Goal: Information Seeking & Learning: Learn about a topic

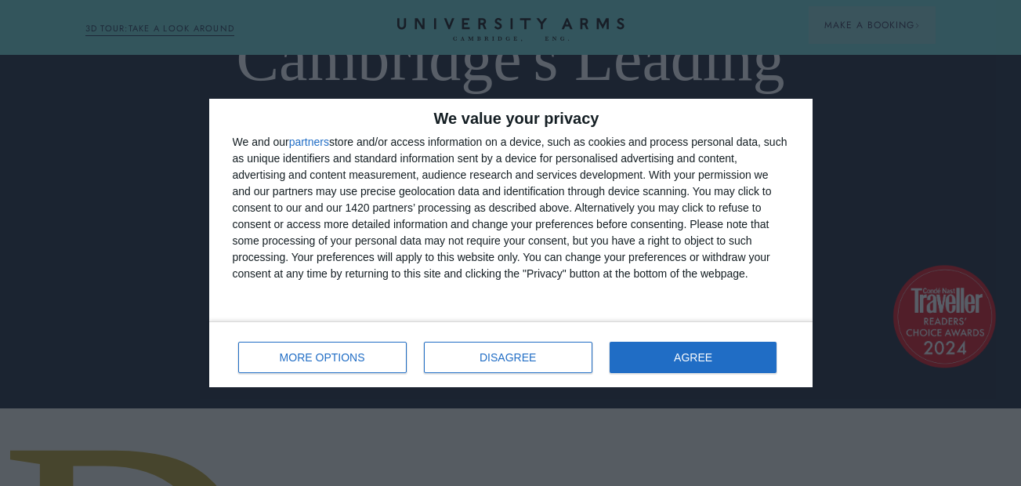
scroll to position [76, 0]
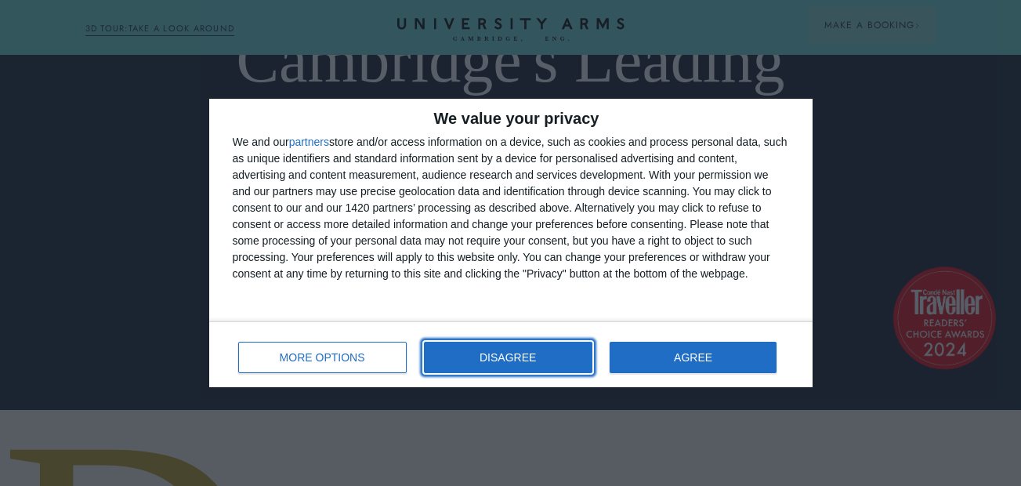
click at [543, 369] on button "DISAGREE" at bounding box center [508, 356] width 168 height 31
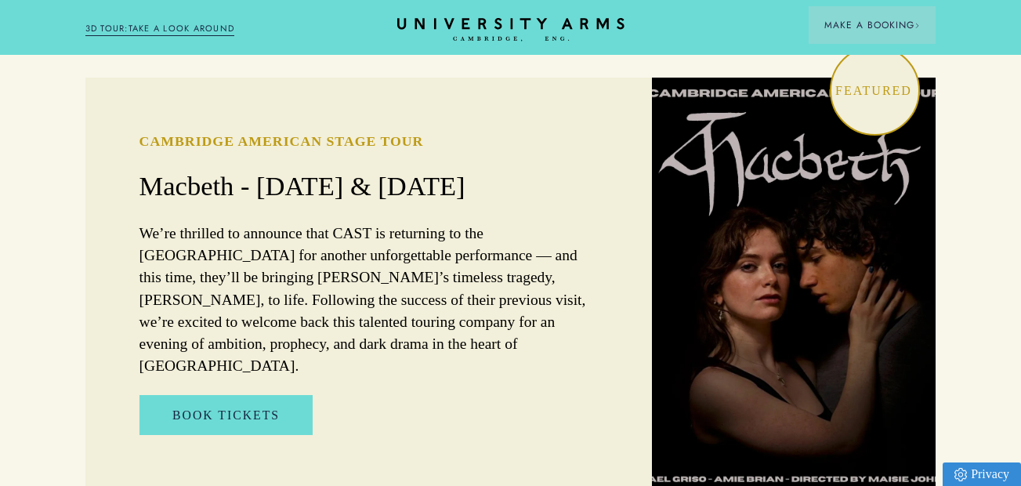
scroll to position [965, 0]
click at [501, 266] on p "We’re thrilled to announce that CAST is returning to the [GEOGRAPHIC_DATA] for …" at bounding box center [368, 300] width 459 height 154
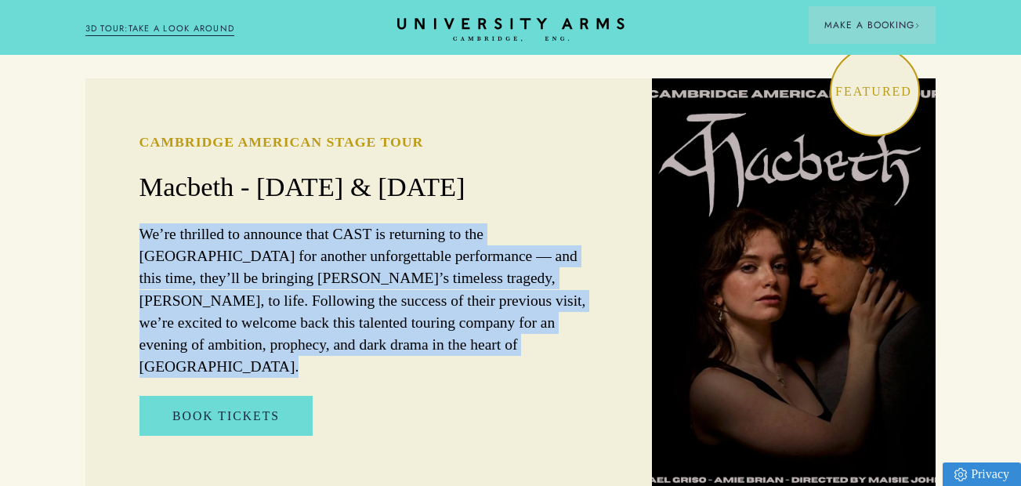
click at [501, 266] on p "We’re thrilled to announce that CAST is returning to the [GEOGRAPHIC_DATA] for …" at bounding box center [368, 300] width 459 height 154
drag, startPoint x: 501, startPoint y: 266, endPoint x: 509, endPoint y: 301, distance: 35.3
click at [509, 301] on p "We’re thrilled to announce that CAST is returning to the [GEOGRAPHIC_DATA] for …" at bounding box center [368, 300] width 459 height 154
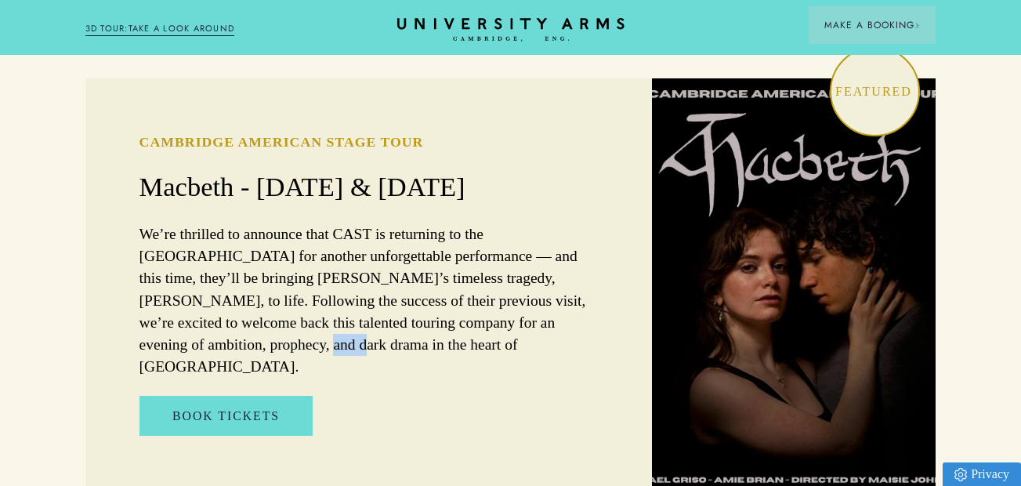
click at [509, 301] on p "We’re thrilled to announce that CAST is returning to the [GEOGRAPHIC_DATA] for …" at bounding box center [368, 300] width 459 height 154
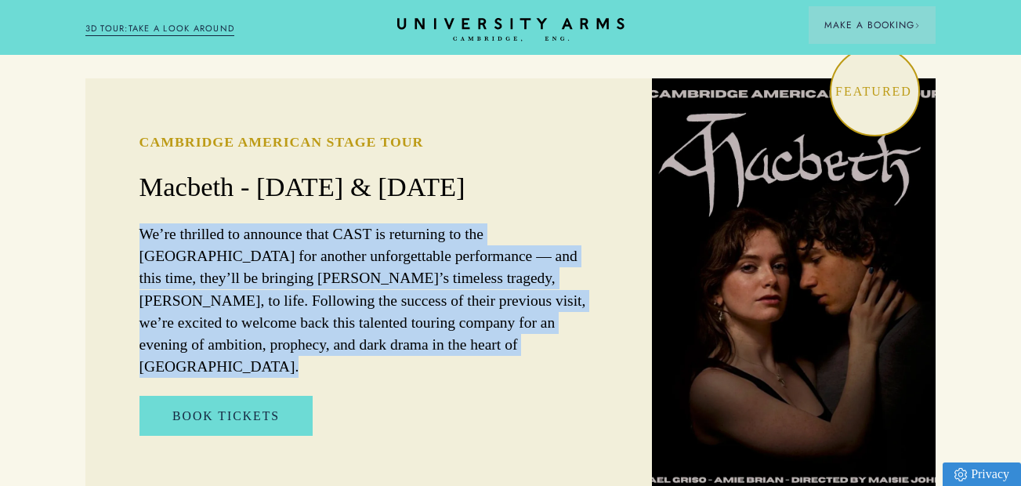
click at [509, 301] on p "We’re thrilled to announce that CAST is returning to the [GEOGRAPHIC_DATA] for …" at bounding box center [368, 300] width 459 height 154
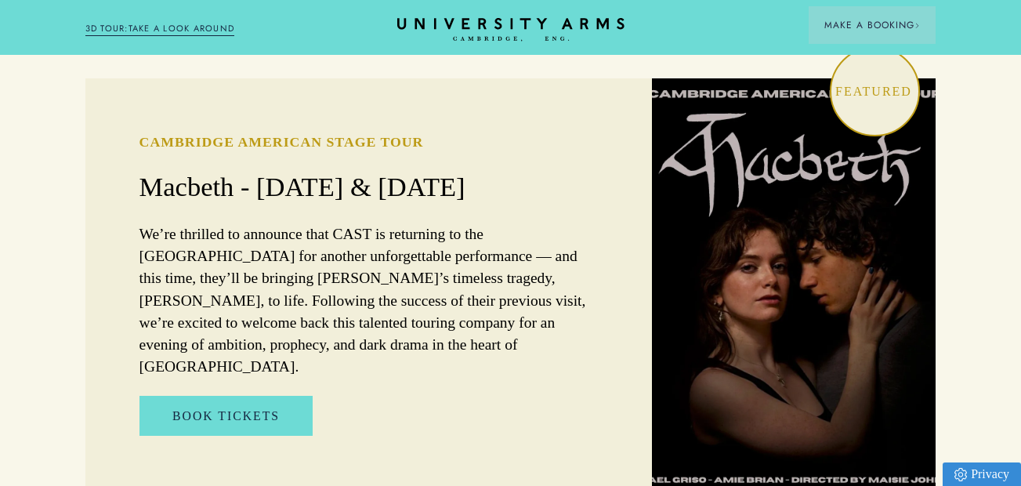
drag, startPoint x: 509, startPoint y: 301, endPoint x: 519, endPoint y: 331, distance: 32.2
click at [519, 331] on div "Cambridge American Stage Tour Macbeth - [DATE] & [DATE] We’re thrilled to annou…" at bounding box center [368, 283] width 567 height 411
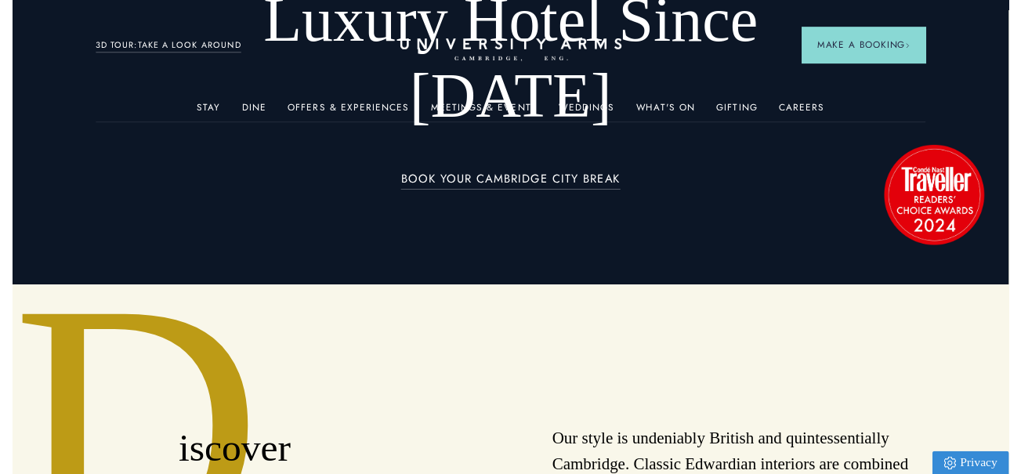
scroll to position [0, 0]
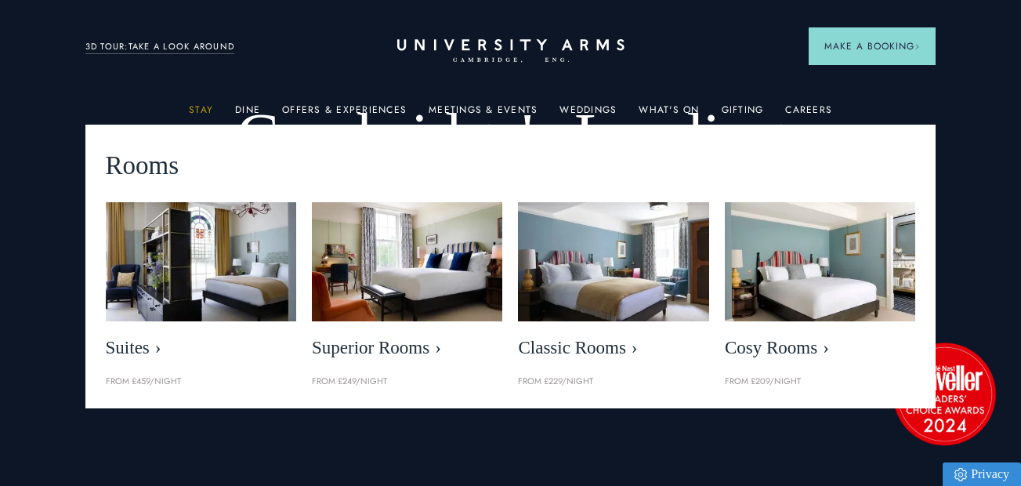
click at [207, 108] on link "Stay" at bounding box center [201, 114] width 24 height 20
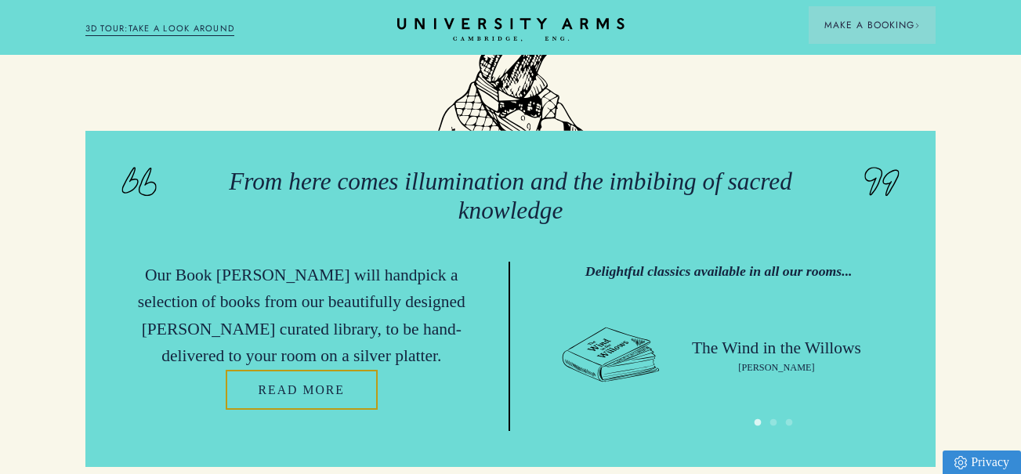
scroll to position [3368, 0]
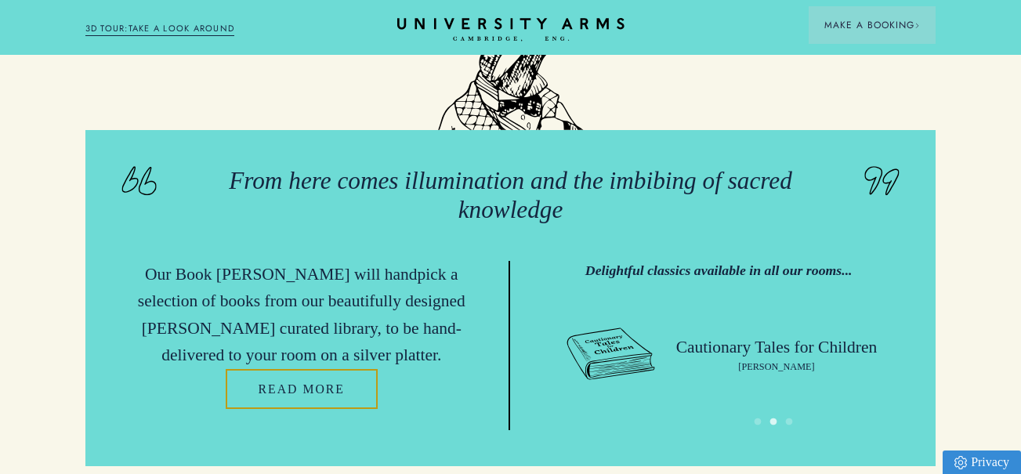
click at [434, 324] on p "Our Book [PERSON_NAME] will handpick a selection of books from our beautifully …" at bounding box center [301, 315] width 360 height 108
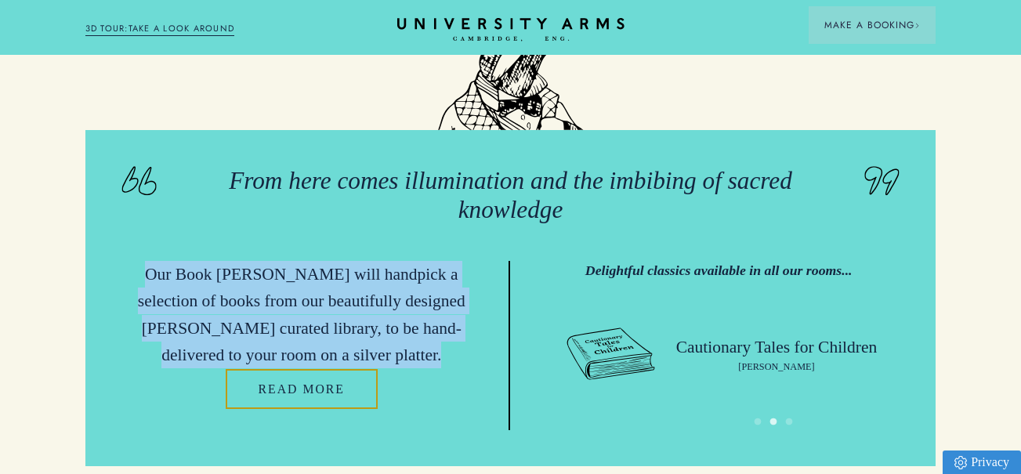
click at [434, 324] on p "Our Book [PERSON_NAME] will handpick a selection of books from our beautifully …" at bounding box center [301, 315] width 360 height 108
drag, startPoint x: 434, startPoint y: 324, endPoint x: 435, endPoint y: 337, distance: 12.6
click at [435, 337] on p "Our Book [PERSON_NAME] will handpick a selection of books from our beautifully …" at bounding box center [301, 315] width 360 height 108
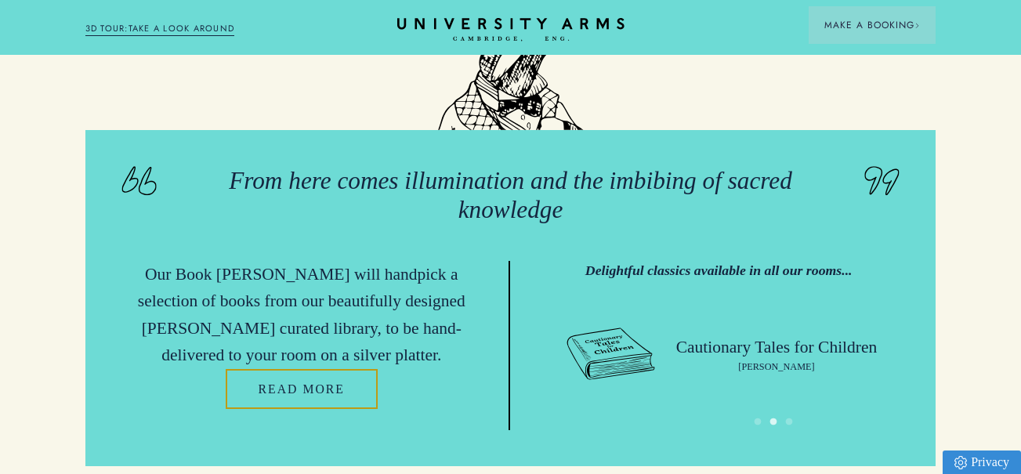
click at [435, 337] on p "Our Book [PERSON_NAME] will handpick a selection of books from our beautifully …" at bounding box center [301, 315] width 360 height 108
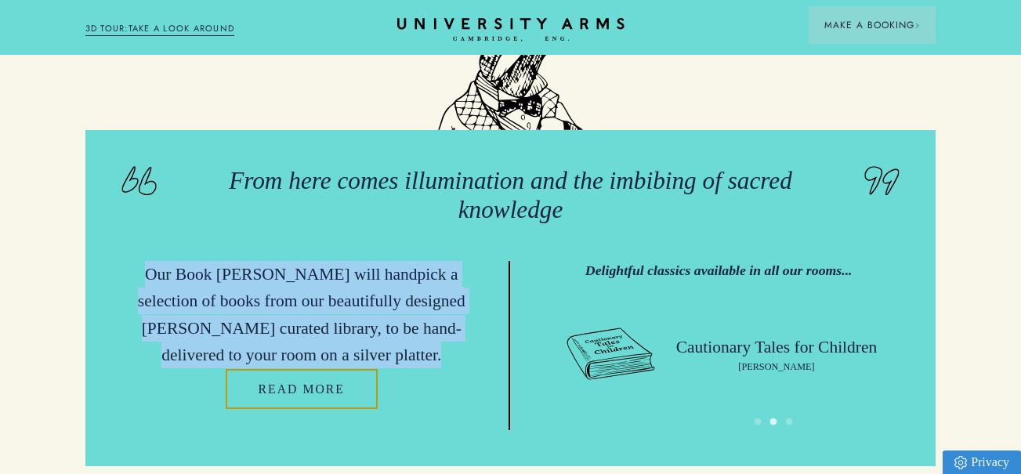
click at [435, 337] on p "Our Book [PERSON_NAME] will handpick a selection of books from our beautifully …" at bounding box center [301, 315] width 360 height 108
click at [436, 338] on p "Our Book [PERSON_NAME] will handpick a selection of books from our beautifully …" at bounding box center [301, 315] width 360 height 108
drag, startPoint x: 436, startPoint y: 338, endPoint x: 395, endPoint y: 337, distance: 41.5
click at [395, 337] on p "Our Book [PERSON_NAME] will handpick a selection of books from our beautifully …" at bounding box center [301, 315] width 360 height 108
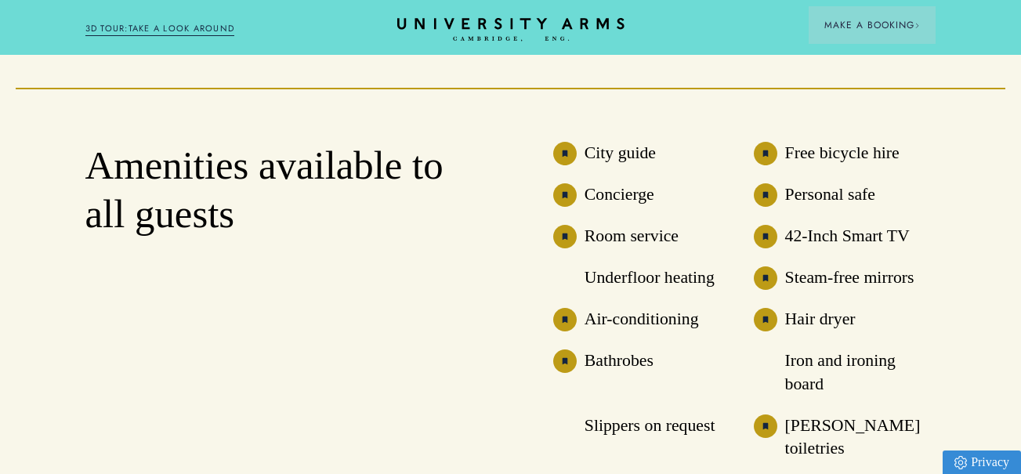
scroll to position [3824, 0]
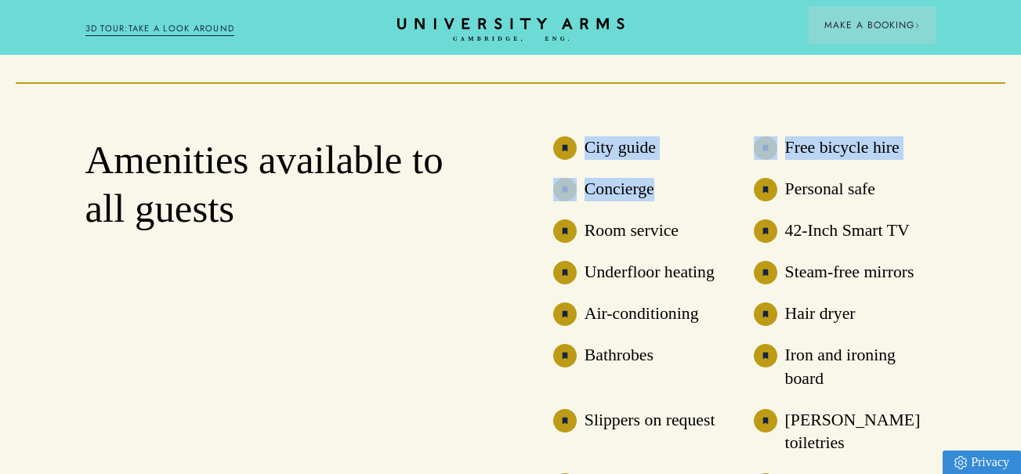
drag, startPoint x: 590, startPoint y: 150, endPoint x: 667, endPoint y: 204, distance: 94.5
click at [667, 204] on ul "City guide Free bicycle hire Concierge Personal safe Room service 42-Inch Smart…" at bounding box center [744, 380] width 383 height 489
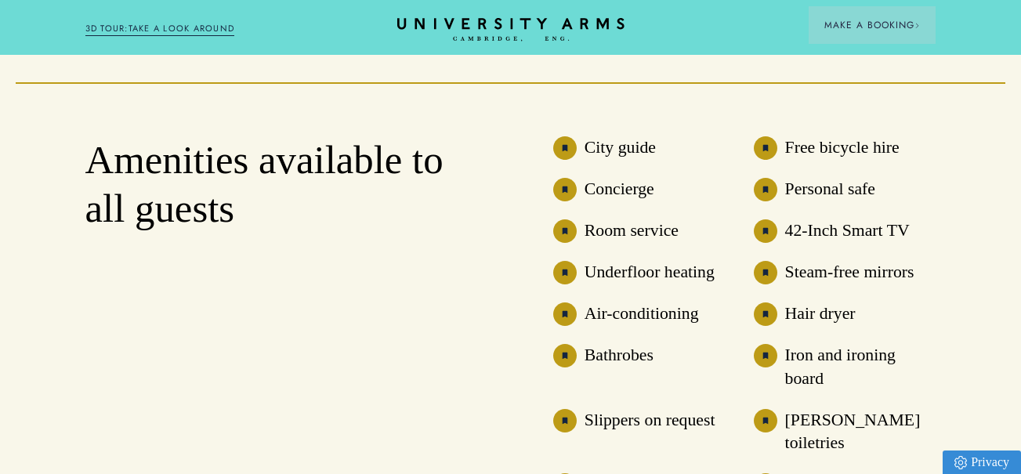
drag, startPoint x: 667, startPoint y: 204, endPoint x: 676, endPoint y: 236, distance: 33.2
click at [676, 236] on h3 "Room service" at bounding box center [631, 230] width 94 height 23
drag, startPoint x: 676, startPoint y: 236, endPoint x: 682, endPoint y: 269, distance: 34.3
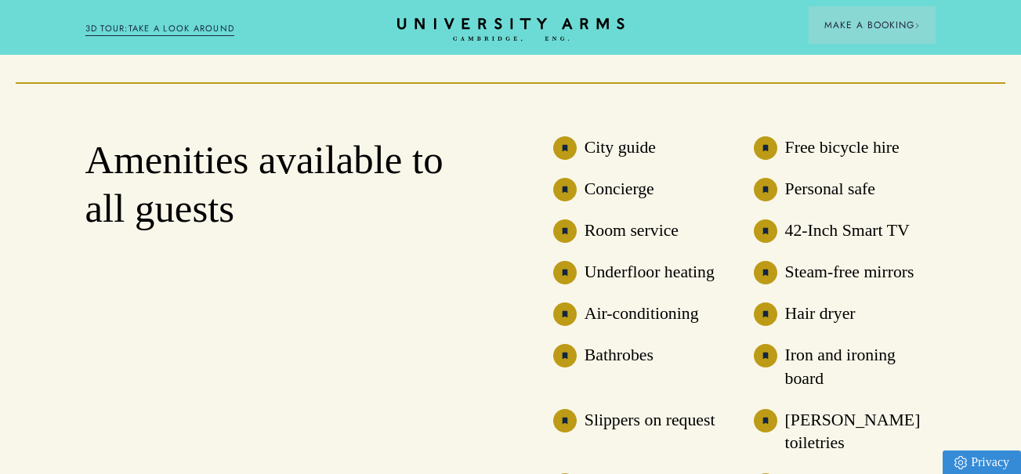
click at [682, 269] on h3 "Underfloor heating" at bounding box center [649, 272] width 130 height 23
drag, startPoint x: 682, startPoint y: 269, endPoint x: 677, endPoint y: 322, distance: 52.8
click at [677, 322] on h3 "Air-conditioning" at bounding box center [641, 313] width 114 height 23
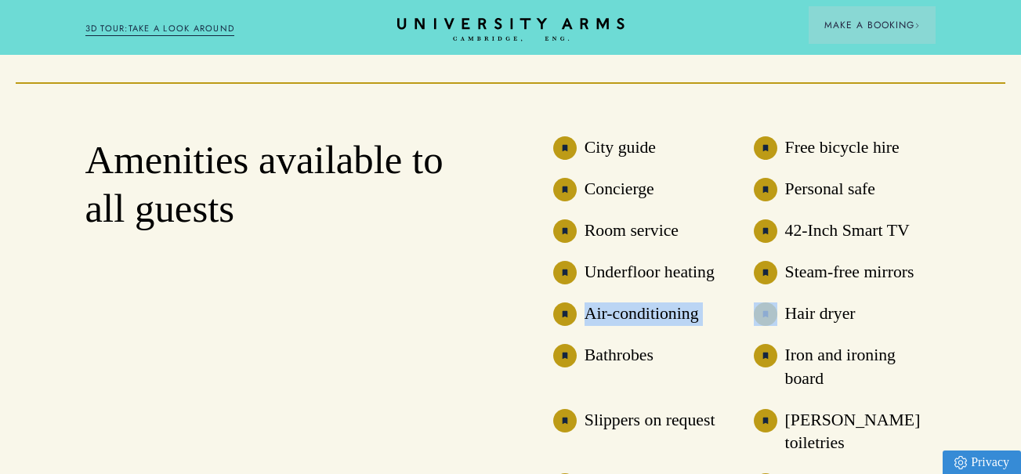
click at [677, 322] on h3 "Air-conditioning" at bounding box center [641, 313] width 114 height 23
drag, startPoint x: 677, startPoint y: 322, endPoint x: 635, endPoint y: 352, distance: 51.1
click at [635, 352] on h3 "Bathrobes" at bounding box center [618, 355] width 69 height 23
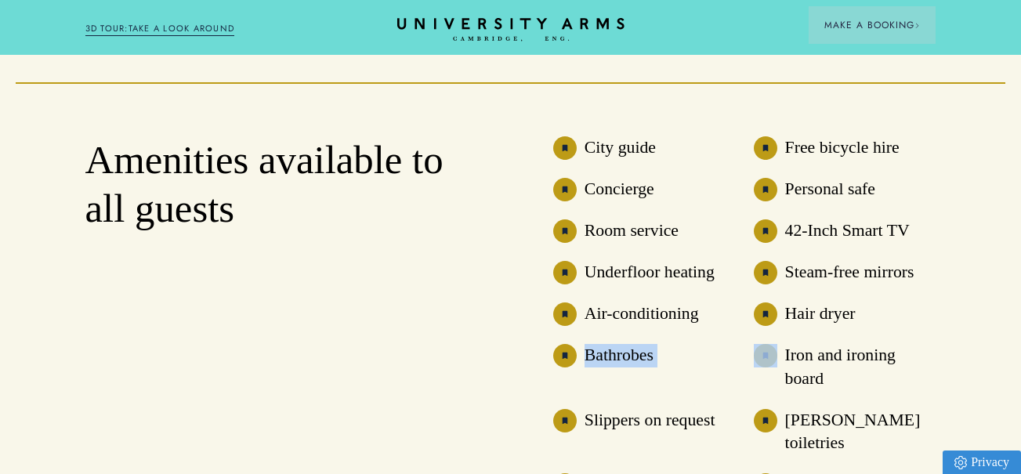
click at [635, 352] on h3 "Bathrobes" at bounding box center [618, 355] width 69 height 23
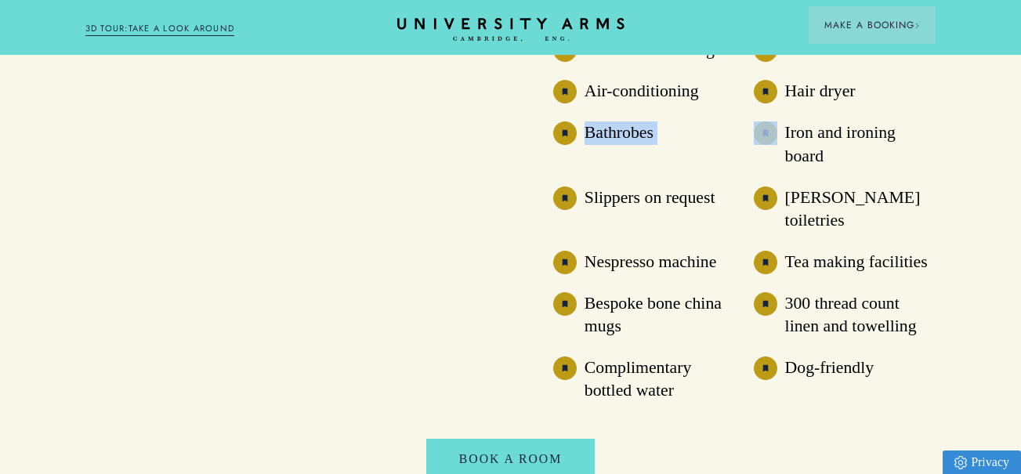
scroll to position [4048, 0]
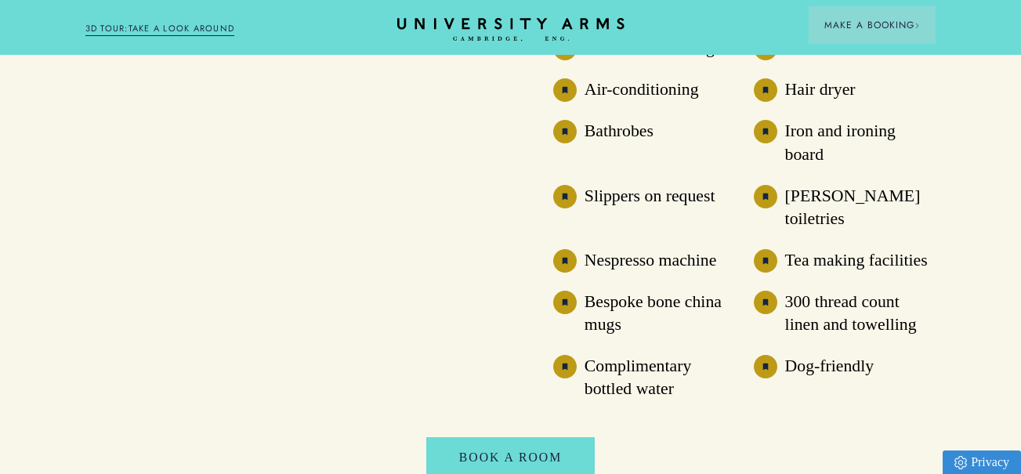
click at [635, 215] on ul "City guide Free bicycle hire Concierge Personal safe Room service 42-Inch Smart…" at bounding box center [744, 156] width 383 height 489
click at [632, 251] on li "Nespresso machine" at bounding box center [644, 260] width 182 height 23
drag, startPoint x: 632, startPoint y: 251, endPoint x: 633, endPoint y: 285, distance: 34.5
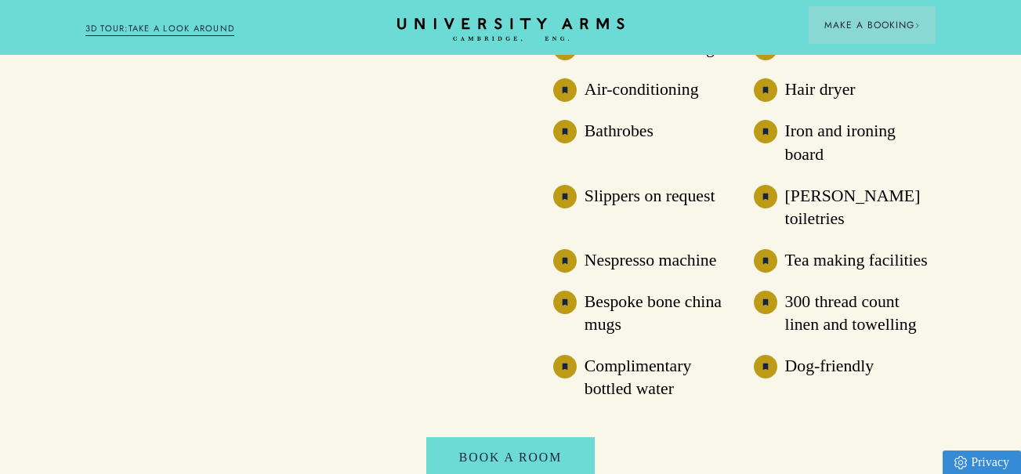
click at [633, 291] on h3 "Bespoke bone china mugs" at bounding box center [659, 314] width 151 height 46
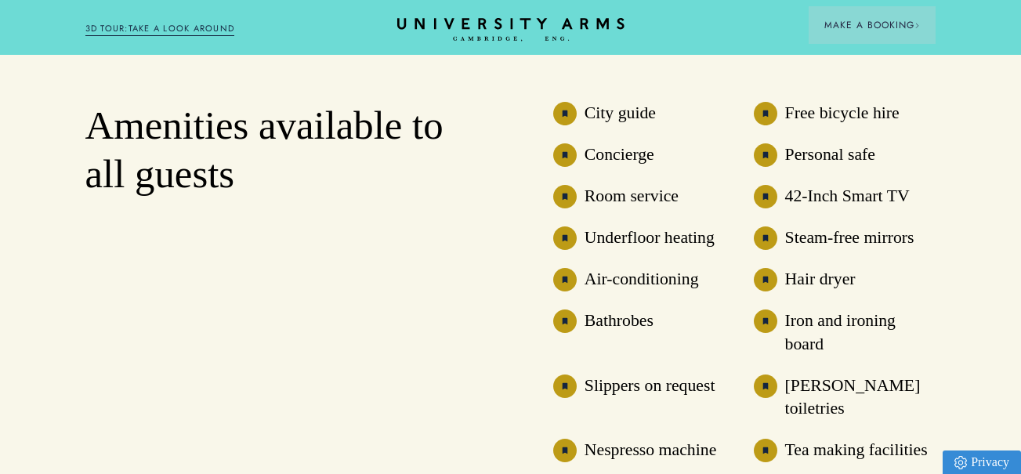
scroll to position [3861, 0]
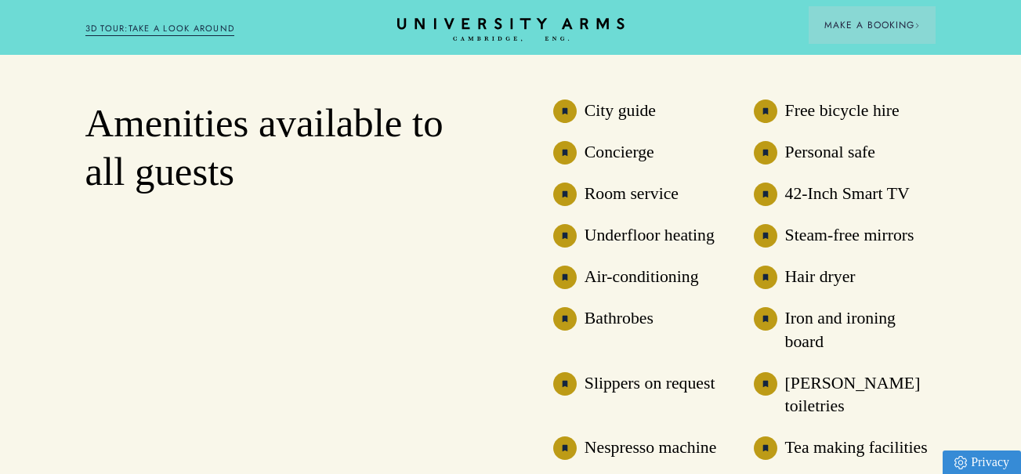
click at [840, 182] on ul "City guide Free bicycle hire Concierge Personal safe Room service 42-Inch Smart…" at bounding box center [744, 343] width 383 height 489
click at [844, 237] on h3 "Steam-free mirrors" at bounding box center [849, 235] width 129 height 23
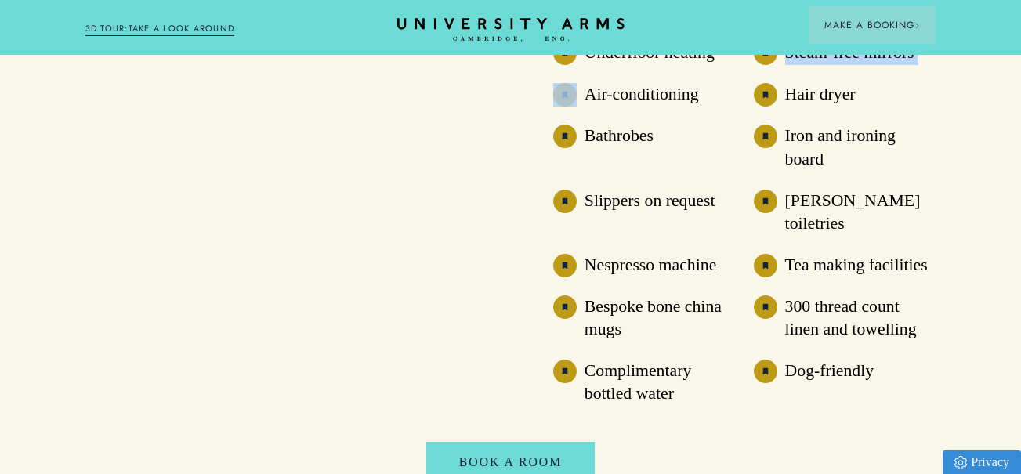
scroll to position [4044, 0]
click at [847, 294] on h3 "300 thread count linen and towelling" at bounding box center [860, 317] width 151 height 46
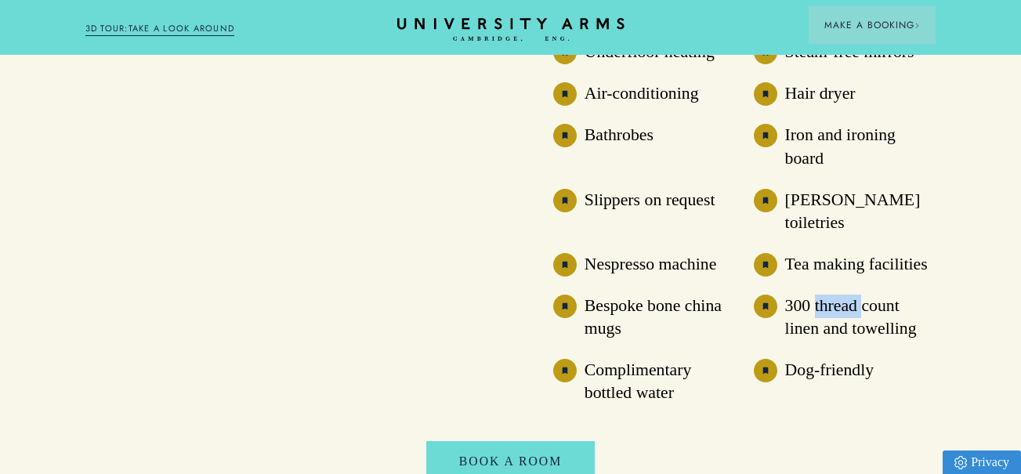
click at [847, 294] on h3 "300 thread count linen and towelling" at bounding box center [860, 317] width 151 height 46
drag, startPoint x: 847, startPoint y: 282, endPoint x: 842, endPoint y: 349, distance: 66.8
click at [842, 359] on h3 "Dog-friendly" at bounding box center [829, 370] width 89 height 23
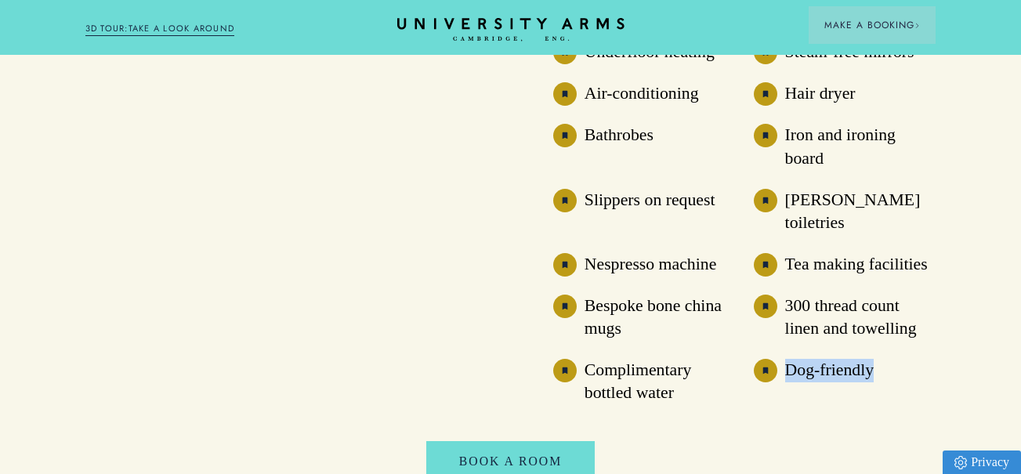
drag, startPoint x: 842, startPoint y: 349, endPoint x: 844, endPoint y: 368, distance: 19.6
click at [844, 368] on li "Dog-friendly" at bounding box center [844, 382] width 182 height 46
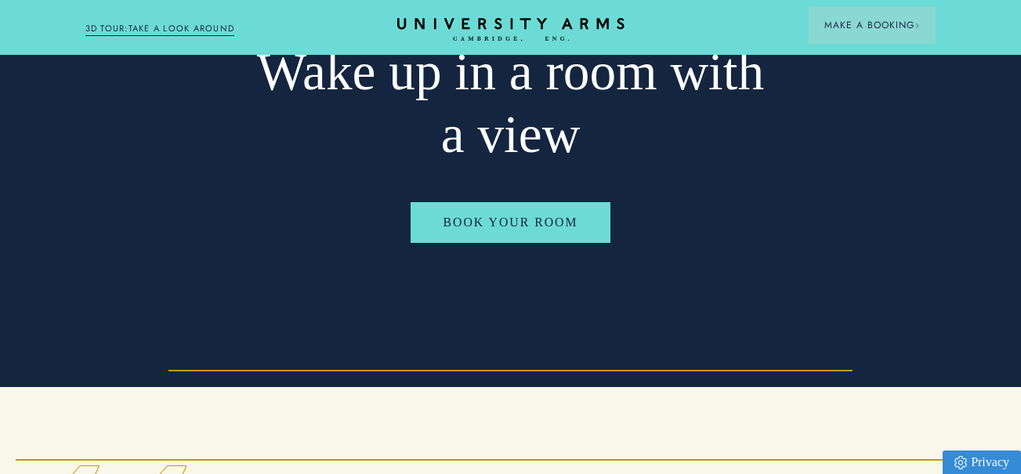
scroll to position [0, 0]
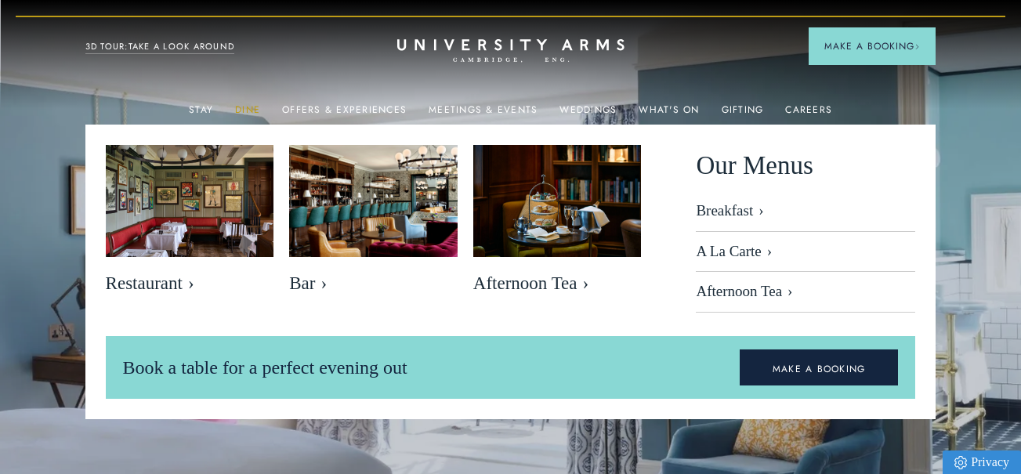
click at [255, 104] on link "Dine" at bounding box center [247, 114] width 25 height 20
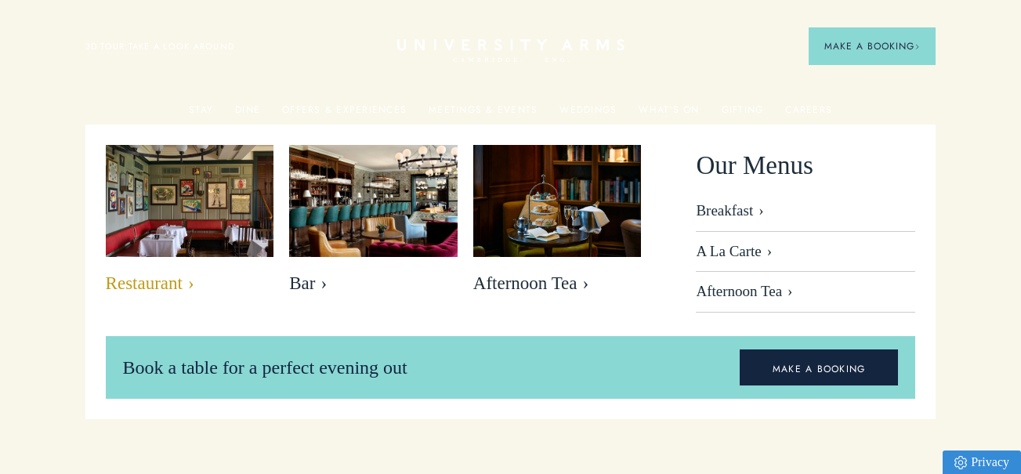
click at [220, 232] on img at bounding box center [188, 200] width 193 height 129
